Goal: Information Seeking & Learning: Learn about a topic

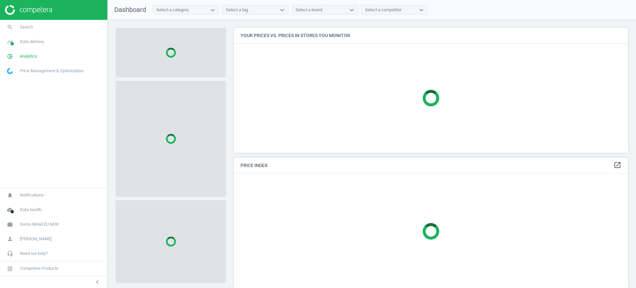
scroll to position [138, 401]
click at [31, 221] on span "Demo Retail EU NEW" at bounding box center [39, 224] width 39 height 6
click at [24, 206] on span "Switch campaign" at bounding box center [21, 204] width 29 height 5
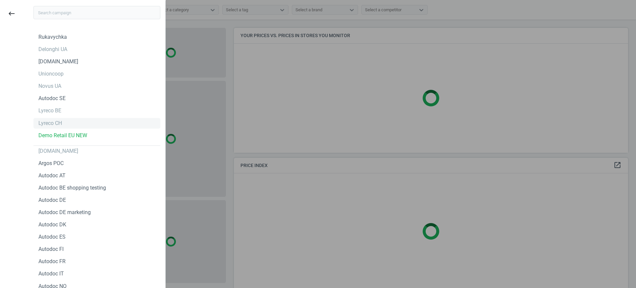
click at [59, 120] on div "Lyreco CH" at bounding box center [50, 123] width 24 height 7
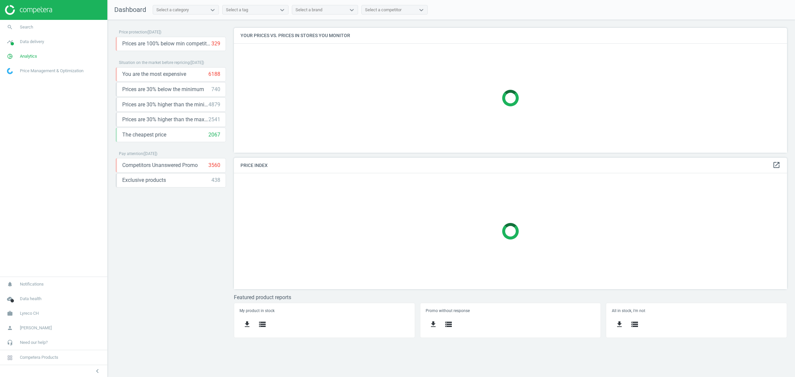
scroll to position [138, 566]
click at [30, 53] on span "Analytics" at bounding box center [28, 56] width 17 height 6
click at [23, 78] on link "Products" at bounding box center [53, 81] width 107 height 10
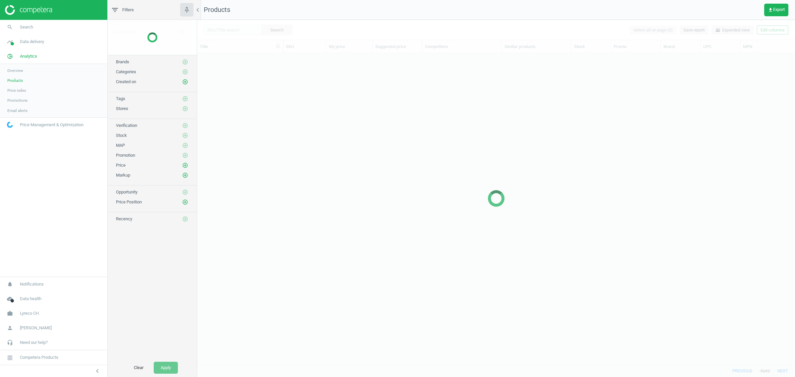
scroll to position [305, 592]
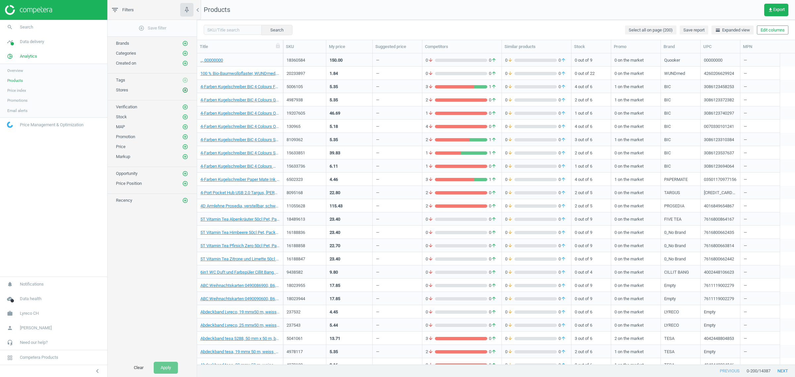
click at [185, 90] on icon "add_circle_outline" at bounding box center [185, 90] width 6 height 6
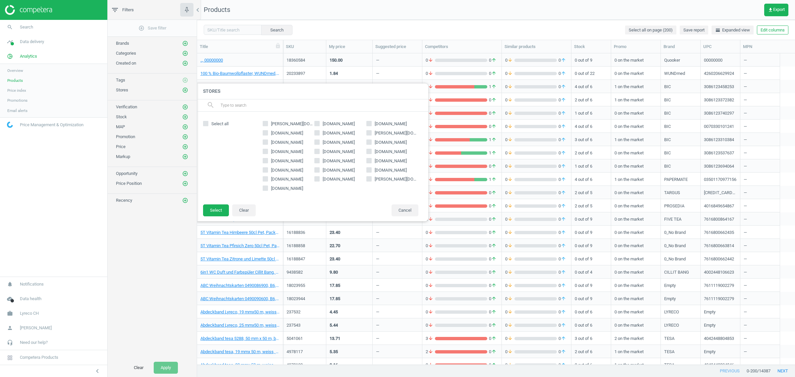
click at [335, 126] on span "[DOMAIN_NAME]" at bounding box center [338, 124] width 35 height 6
click at [319, 126] on input "[DOMAIN_NAME]" at bounding box center [317, 123] width 4 height 4
checkbox input "true"
click at [215, 210] on button "Select" at bounding box center [216, 210] width 26 height 12
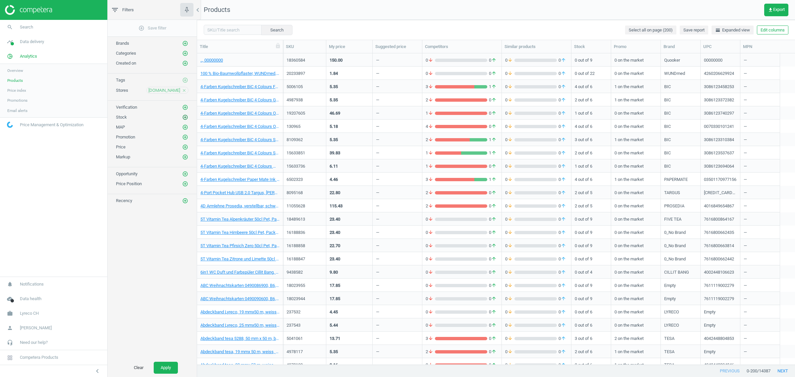
click at [184, 118] on icon "add_circle_outline" at bounding box center [185, 117] width 6 height 6
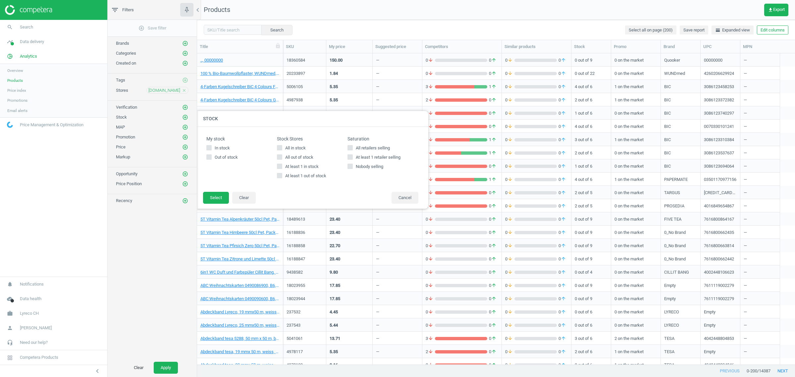
click at [288, 148] on span "All in stock" at bounding box center [295, 148] width 23 height 6
click at [282, 148] on input "All in stock" at bounding box center [280, 147] width 4 height 4
checkbox input "true"
click at [213, 198] on button "Select" at bounding box center [216, 198] width 26 height 12
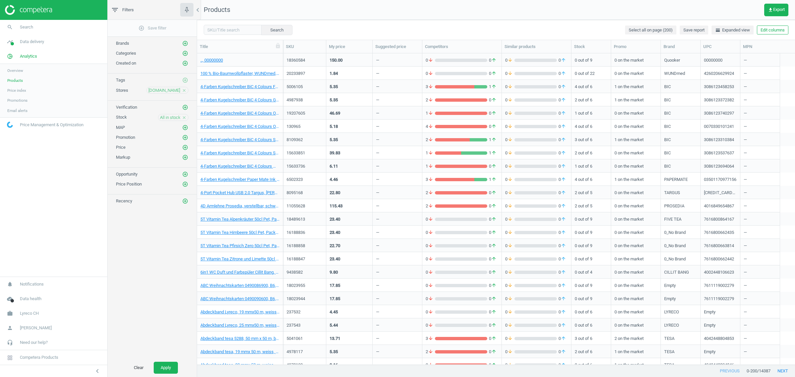
click at [162, 288] on div "add_circle_outline Save filter Brands add_circle_outline Categories add_circle_…" at bounding box center [152, 189] width 89 height 339
click at [165, 288] on button "Apply" at bounding box center [166, 368] width 24 height 12
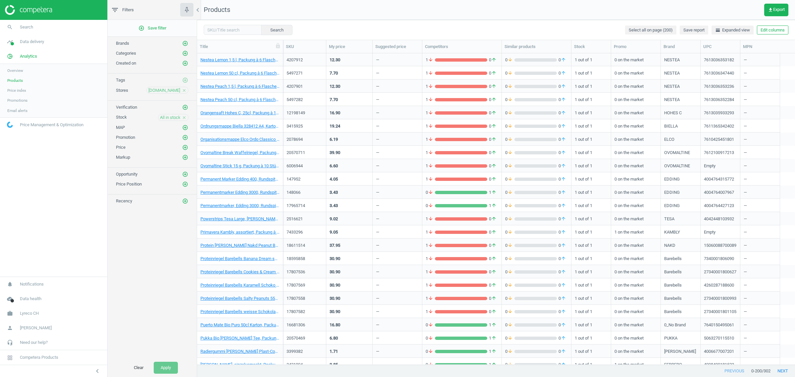
scroll to position [2340, 0]
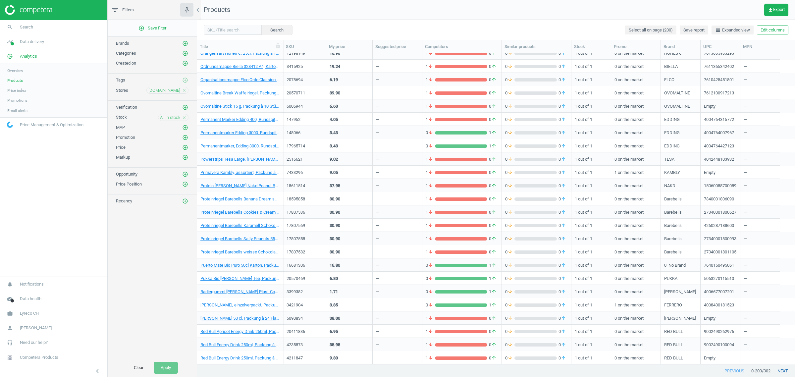
click at [636, 288] on button "next" at bounding box center [783, 371] width 25 height 12
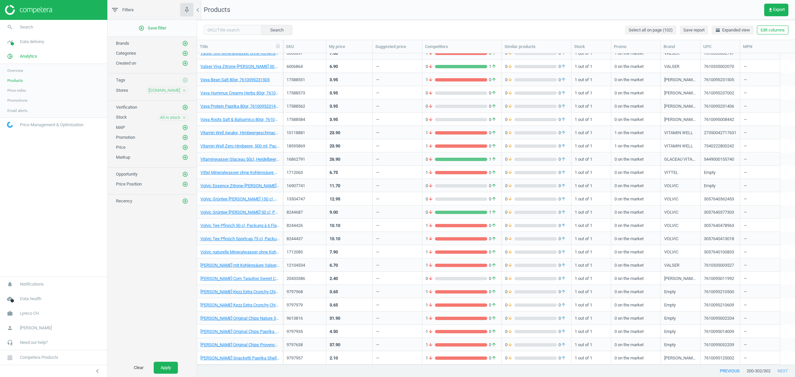
scroll to position [1041, 0]
click at [636, 288] on button "previous" at bounding box center [730, 371] width 34 height 12
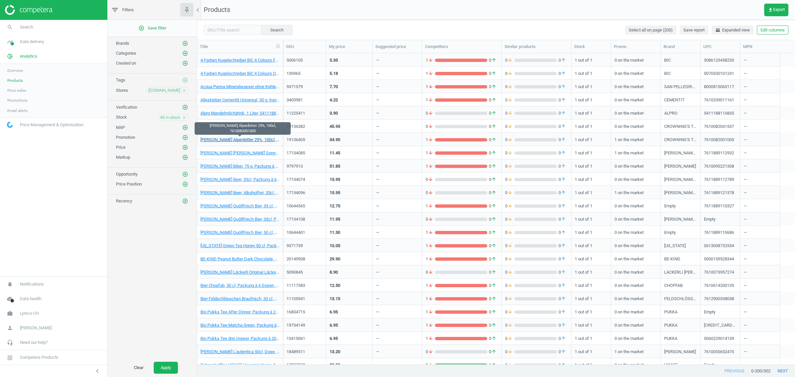
click at [242, 137] on link "[PERSON_NAME] Alpenbitter 29%, 100cl, 7610082001005" at bounding box center [240, 140] width 79 height 6
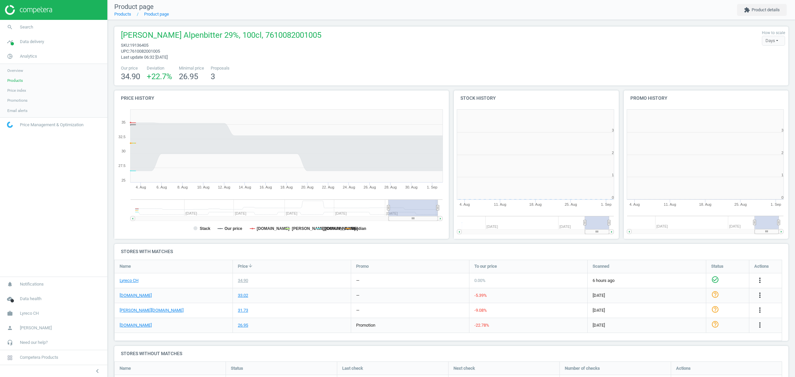
scroll to position [145, 176]
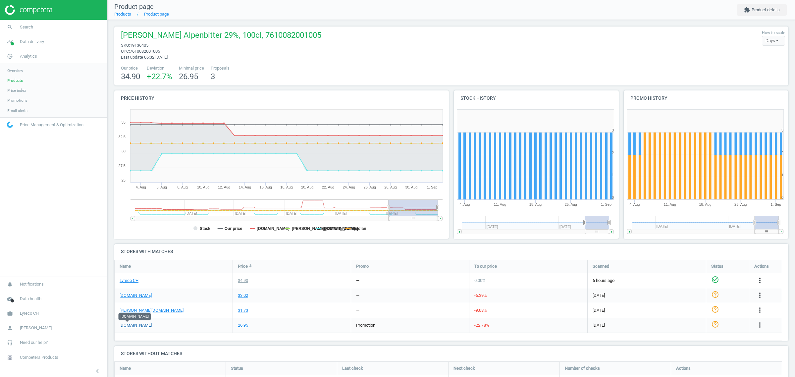
click at [132, 288] on link "[DOMAIN_NAME]" at bounding box center [136, 325] width 32 height 6
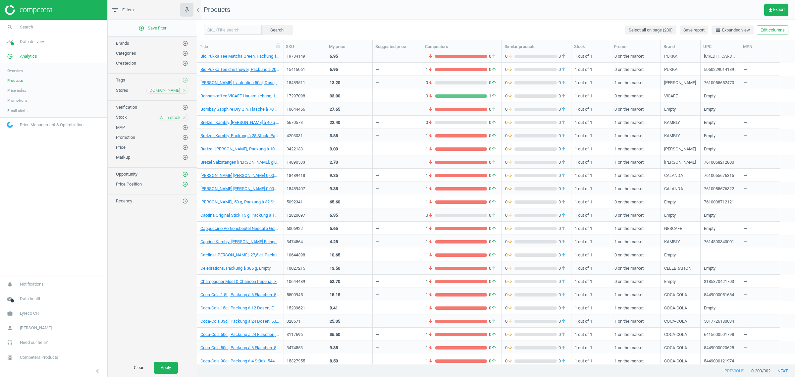
scroll to position [331, 0]
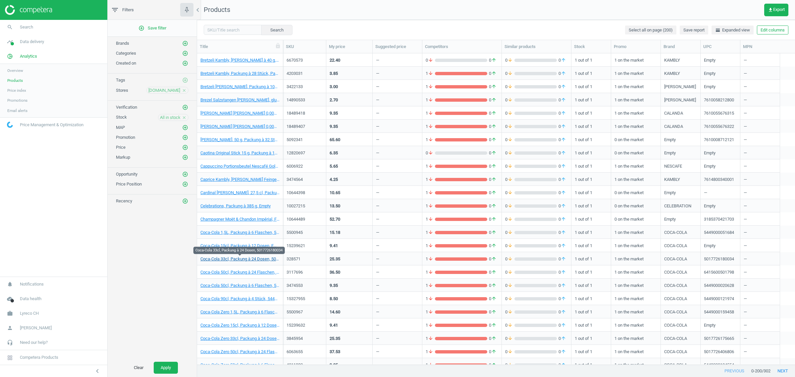
click at [260, 257] on link "Coca-Cola 33cl, Packung à 24 Dosen, 5017726180034" at bounding box center [240, 259] width 79 height 6
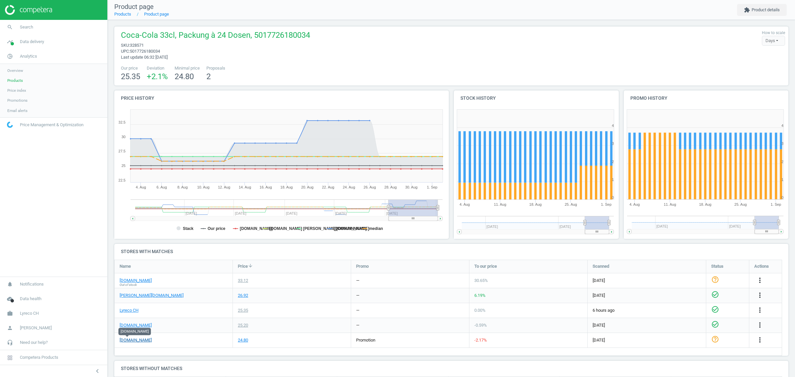
click at [127, 288] on link "[DOMAIN_NAME]" at bounding box center [136, 340] width 32 height 6
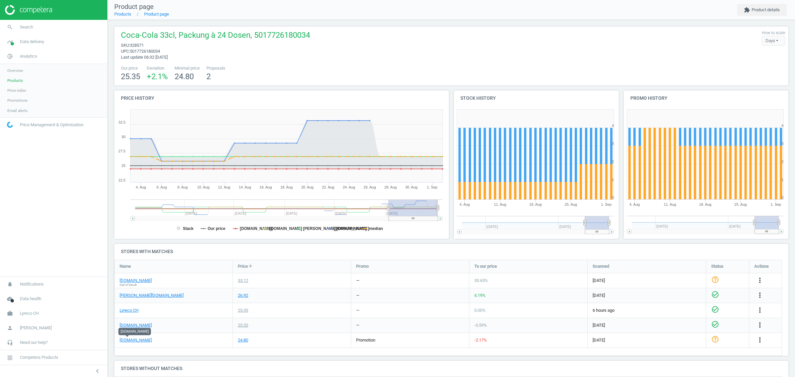
click at [19, 80] on span "Products" at bounding box center [15, 80] width 16 height 5
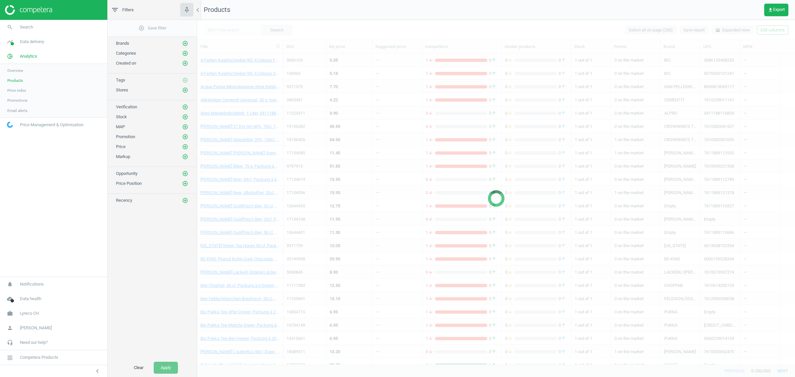
scroll to position [232, 0]
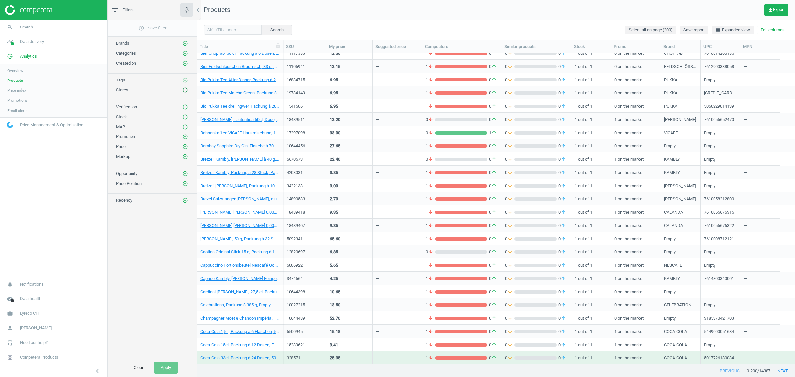
click at [183, 89] on icon "add_circle_outline" at bounding box center [185, 90] width 6 height 6
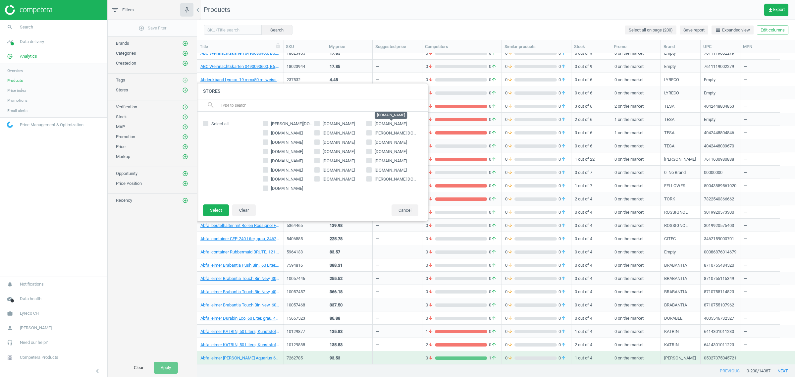
click at [380, 122] on span "[DOMAIN_NAME]" at bounding box center [391, 123] width 32 height 5
click at [372, 122] on input "[DOMAIN_NAME]" at bounding box center [369, 123] width 4 height 4
checkbox input "true"
click at [219, 211] on button "Select" at bounding box center [216, 210] width 26 height 12
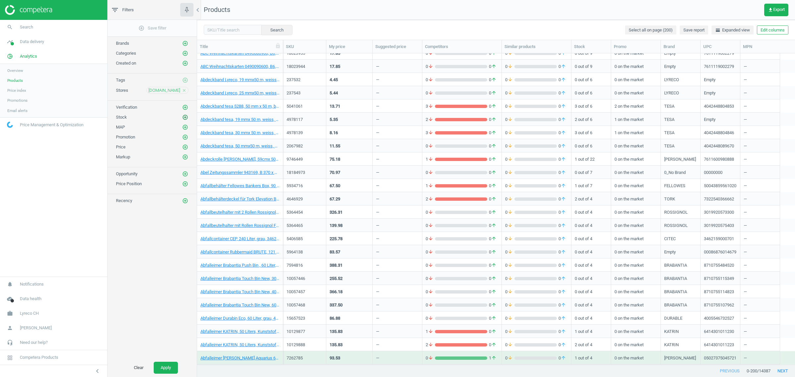
click at [186, 118] on icon "add_circle_outline" at bounding box center [185, 117] width 6 height 6
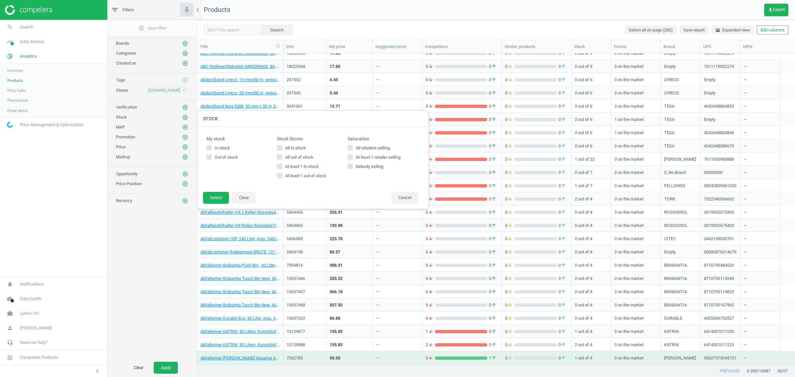
click at [287, 148] on span "All in stock" at bounding box center [295, 148] width 23 height 6
click at [282, 148] on input "All in stock" at bounding box center [280, 147] width 4 height 4
checkbox input "true"
click at [166, 288] on button "Apply" at bounding box center [166, 368] width 24 height 12
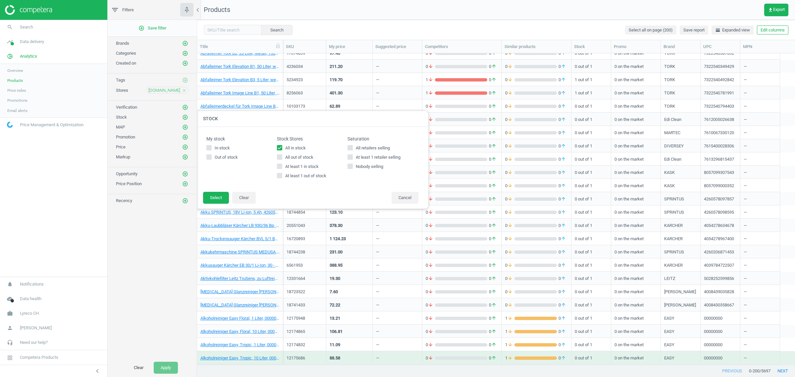
click at [387, 19] on div at bounding box center [594, 188] width 795 height 377
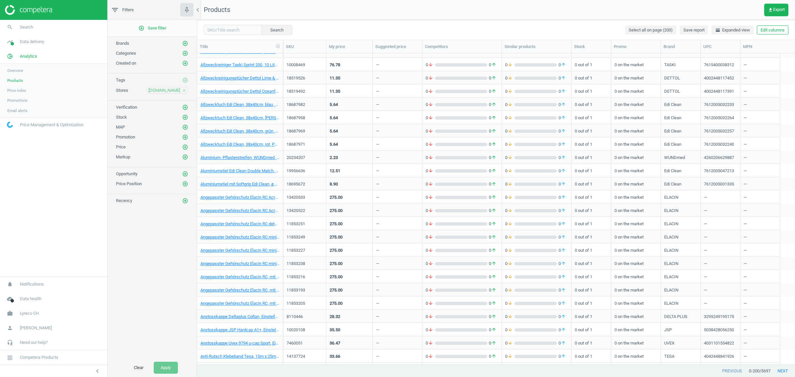
scroll to position [729, 0]
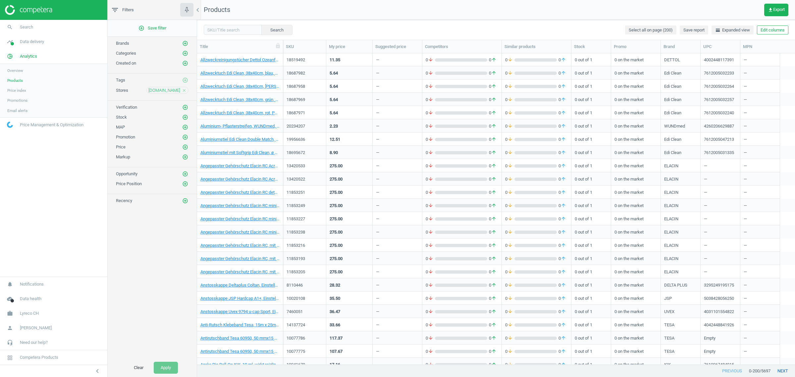
click at [636, 288] on button "next" at bounding box center [783, 371] width 25 height 12
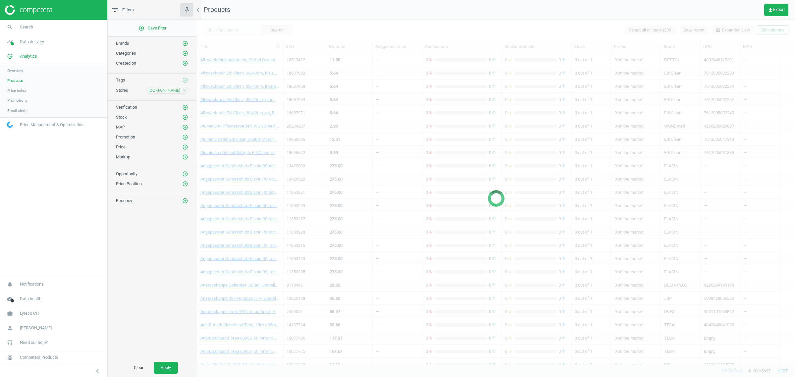
scroll to position [530, 0]
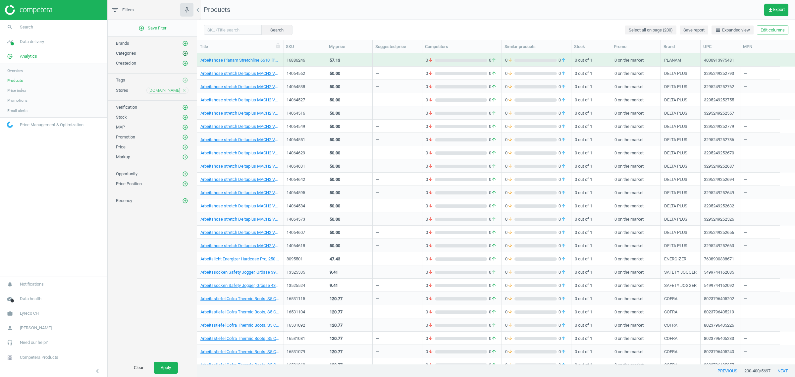
click at [187, 54] on icon "add_circle_outline" at bounding box center [185, 53] width 6 height 6
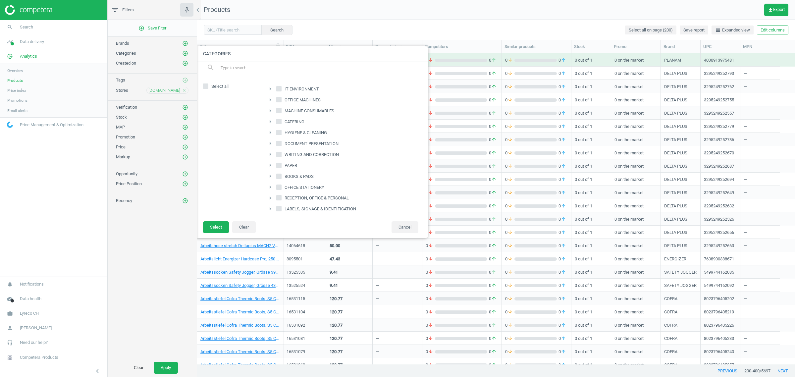
click at [280, 88] on input "IT ENVIRONMENT" at bounding box center [279, 89] width 4 height 4
checkbox input "true"
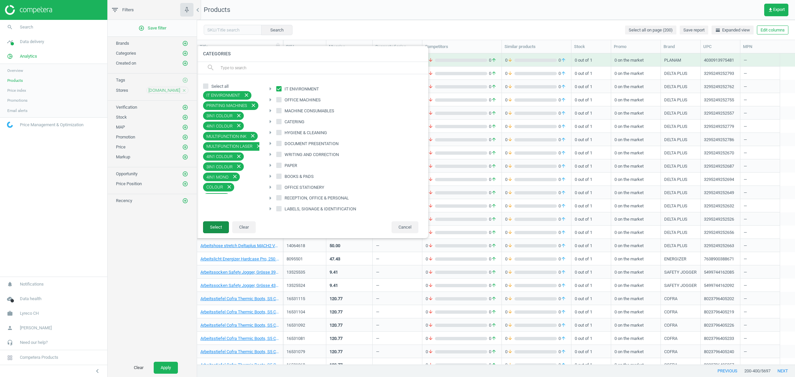
click at [218, 229] on button "Select" at bounding box center [216, 227] width 26 height 12
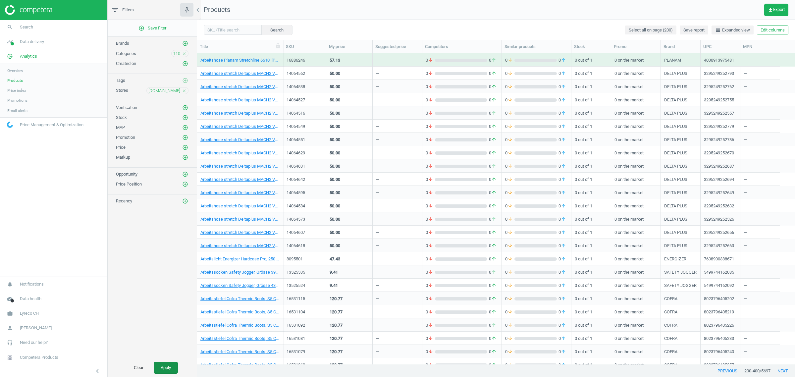
click at [165, 288] on button "Apply" at bounding box center [166, 368] width 24 height 12
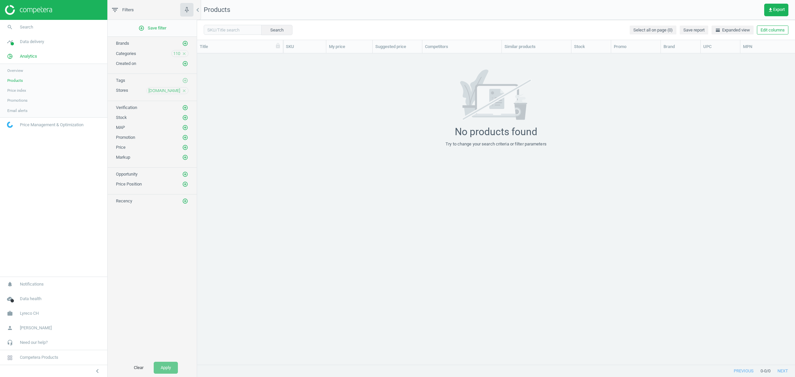
click at [185, 56] on icon "close" at bounding box center [184, 53] width 5 height 5
click at [162, 288] on div "Clear Apply" at bounding box center [152, 368] width 89 height 19
click at [166, 288] on button "Apply" at bounding box center [166, 368] width 24 height 12
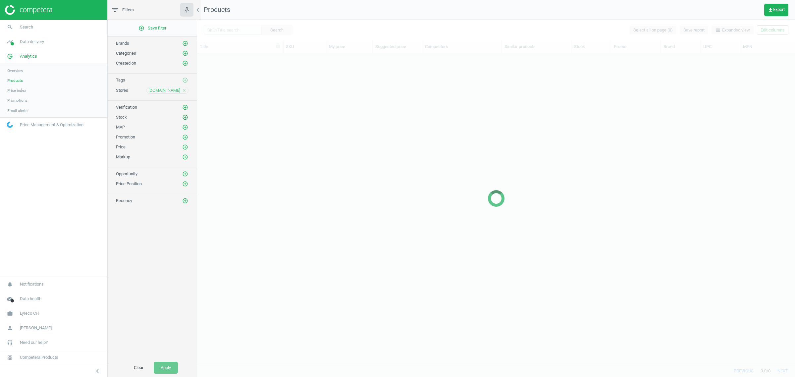
click at [185, 117] on icon "add_circle_outline" at bounding box center [185, 117] width 6 height 6
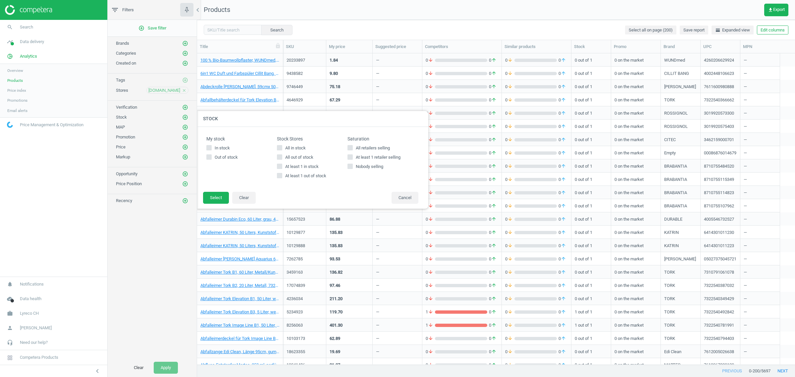
scroll to position [232, 0]
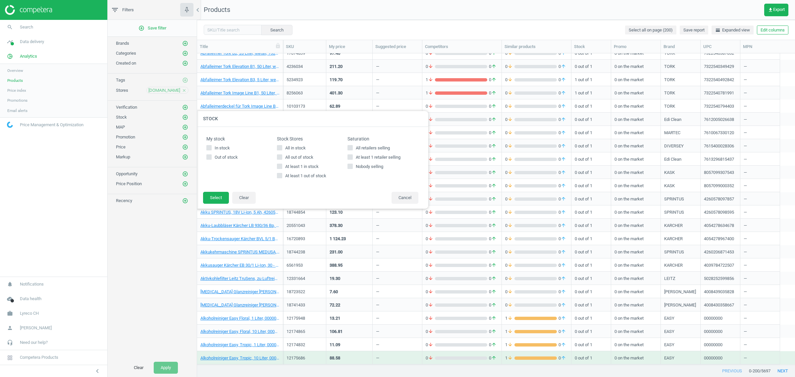
click at [312, 145] on label "All in stock" at bounding box center [312, 148] width 71 height 6
click at [282, 145] on input "All in stock" at bounding box center [280, 147] width 4 height 4
checkbox input "true"
click at [229, 197] on footer "Select Clear Cancel" at bounding box center [313, 200] width 232 height 17
click at [226, 198] on button "Select" at bounding box center [216, 198] width 26 height 12
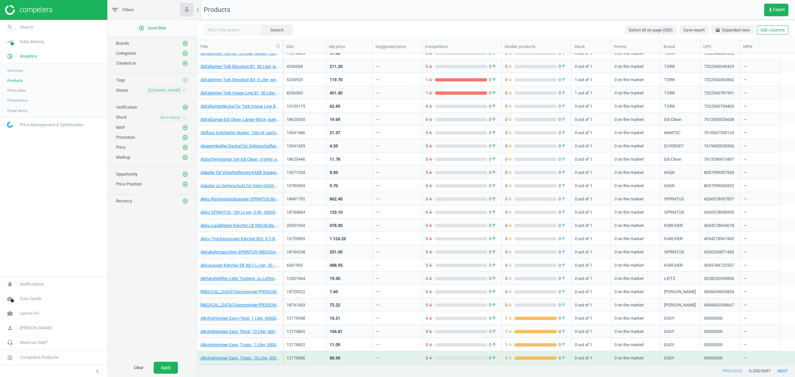
drag, startPoint x: 159, startPoint y: 367, endPoint x: 180, endPoint y: 359, distance: 22.2
click at [159, 288] on button "Apply" at bounding box center [166, 368] width 24 height 12
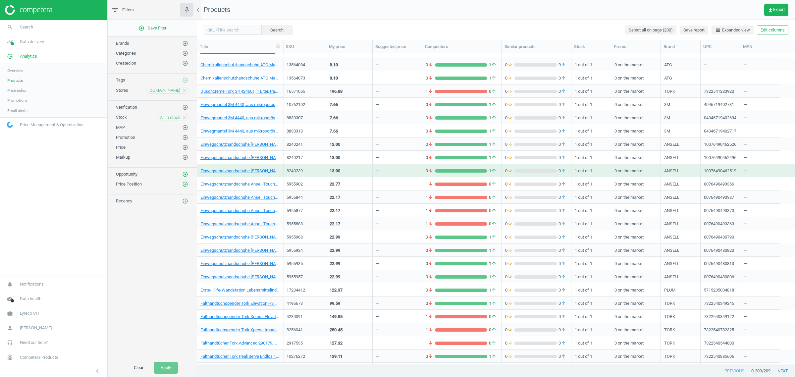
scroll to position [439, 0]
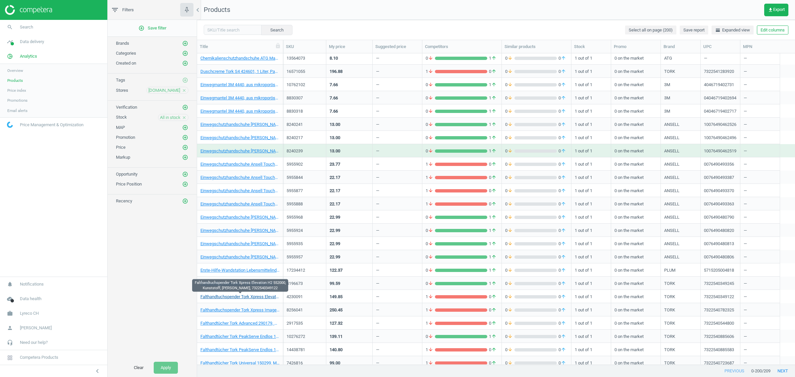
click at [239, 288] on link "Falthandtuchspender Tork Xpress Elevation H2 552000, Kunststoff, [PERSON_NAME],…" at bounding box center [240, 297] width 79 height 6
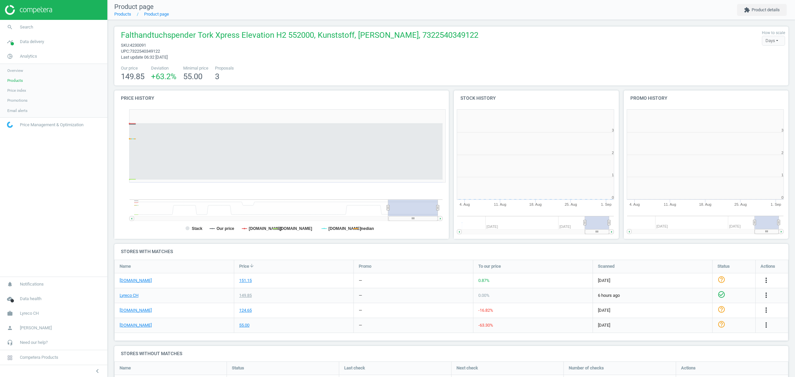
scroll to position [145, 344]
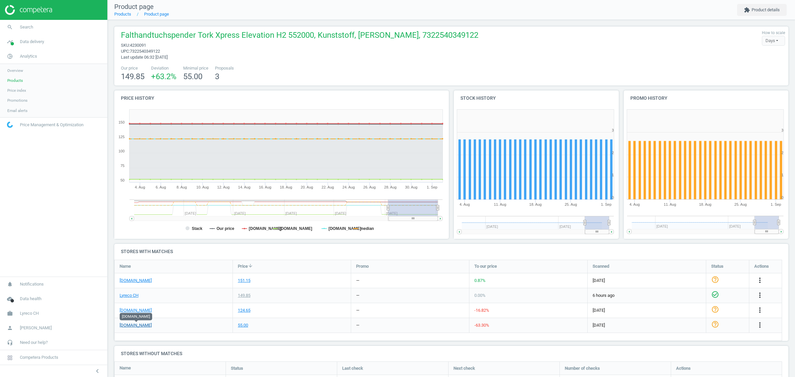
click at [135, 288] on link "[DOMAIN_NAME]" at bounding box center [136, 325] width 32 height 6
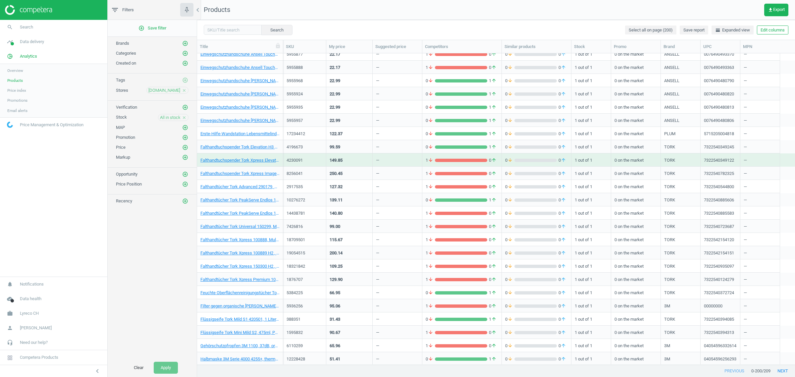
scroll to position [577, 0]
click at [246, 288] on link "Flüssigseife Tork Mild S1 420501, 1 Liter, frischeduft, 7322540394085" at bounding box center [240, 319] width 79 height 6
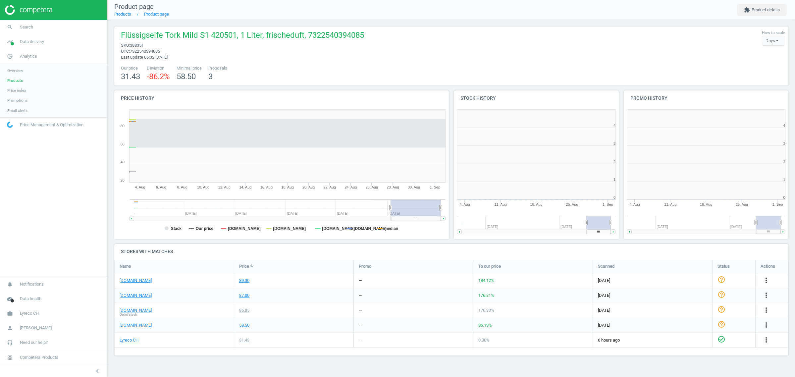
scroll to position [145, 178]
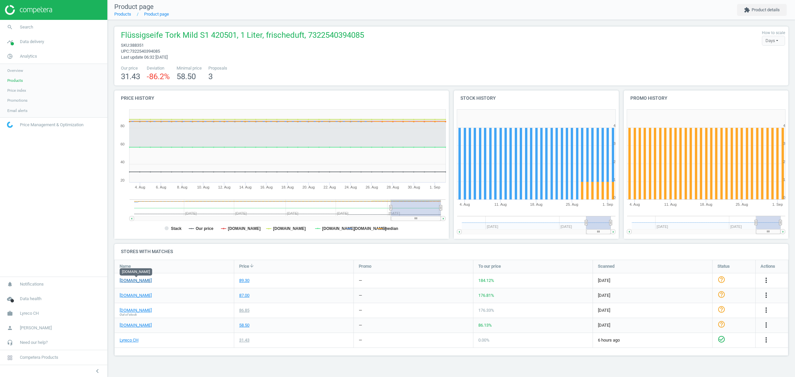
click at [141, 281] on link "[DOMAIN_NAME]" at bounding box center [136, 281] width 32 height 6
